Goal: Task Accomplishment & Management: Manage account settings

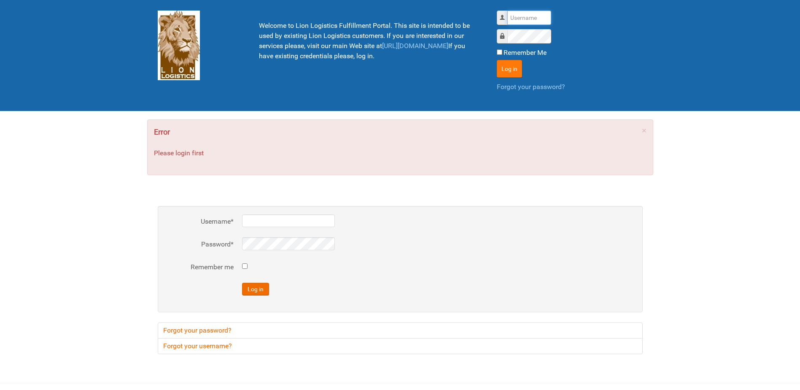
type input "Lion"
click at [523, 70] on div "Log in" at bounding box center [570, 69] width 146 height 18
click at [513, 67] on button "Log in" at bounding box center [509, 69] width 25 height 18
